Goal: Obtain resource: Obtain resource

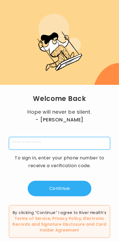
click at [78, 137] on input "tel" at bounding box center [59, 143] width 101 height 13
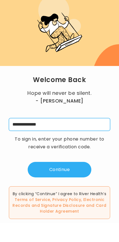
type input "**********"
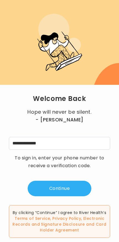
click at [68, 180] on button "Continue" at bounding box center [60, 188] width 64 height 16
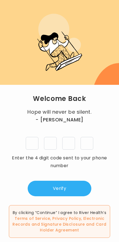
click at [33, 137] on input "tel" at bounding box center [32, 143] width 13 height 13
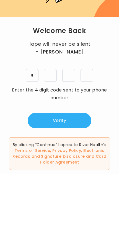
type input "*"
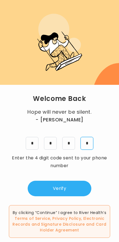
type input "*"
click at [63, 180] on button "Verify" at bounding box center [60, 188] width 64 height 16
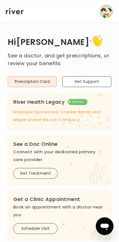
click at [44, 84] on button "Prescription Card" at bounding box center [32, 81] width 49 height 11
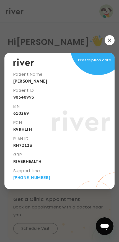
click at [79, 220] on div at bounding box center [59, 121] width 119 height 242
click at [103, 40] on div at bounding box center [59, 40] width 110 height 10
